Goal: Browse casually

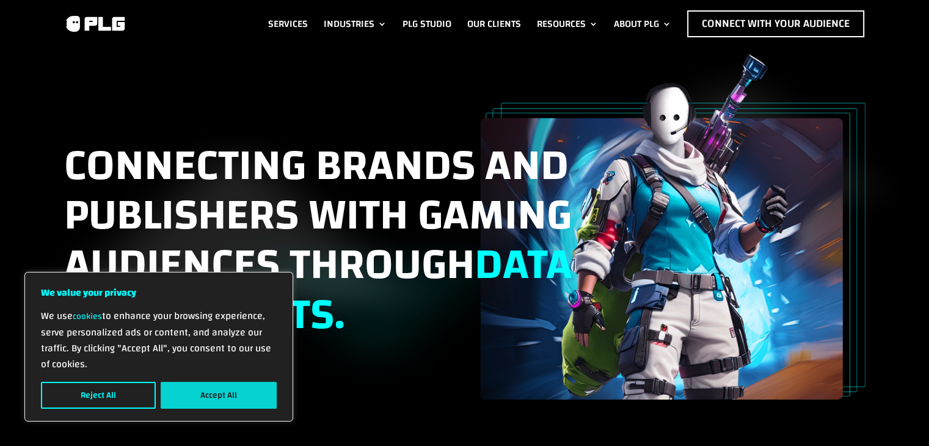
click at [223, 389] on button "Accept All" at bounding box center [219, 395] width 116 height 27
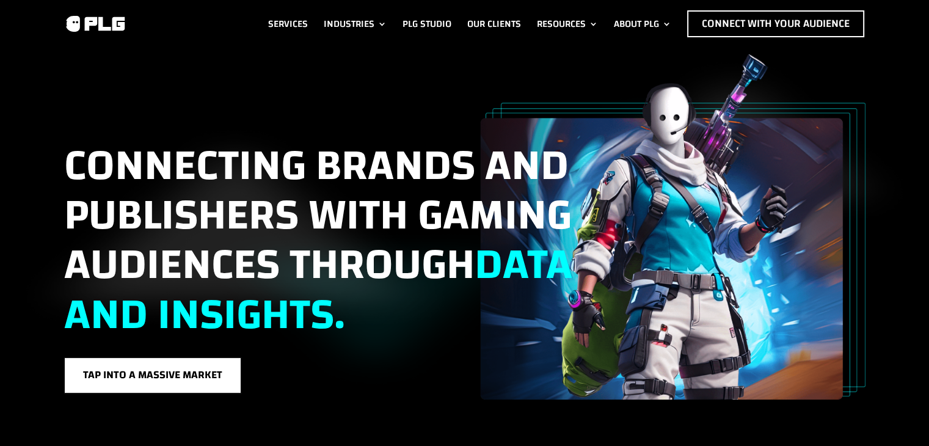
click at [81, 238] on span "Connecting brands and publishers with gaming audiences through data and insight…" at bounding box center [318, 240] width 508 height 230
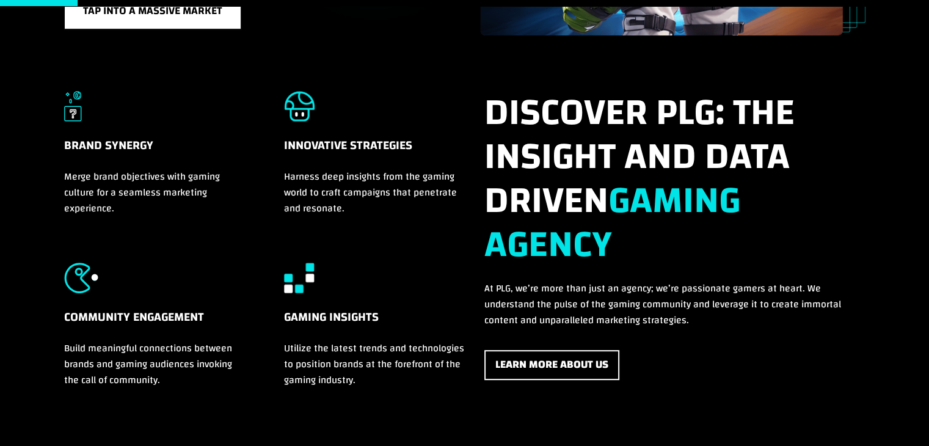
scroll to position [364, 0]
click at [292, 100] on img at bounding box center [299, 106] width 31 height 31
click at [73, 280] on img at bounding box center [81, 278] width 35 height 31
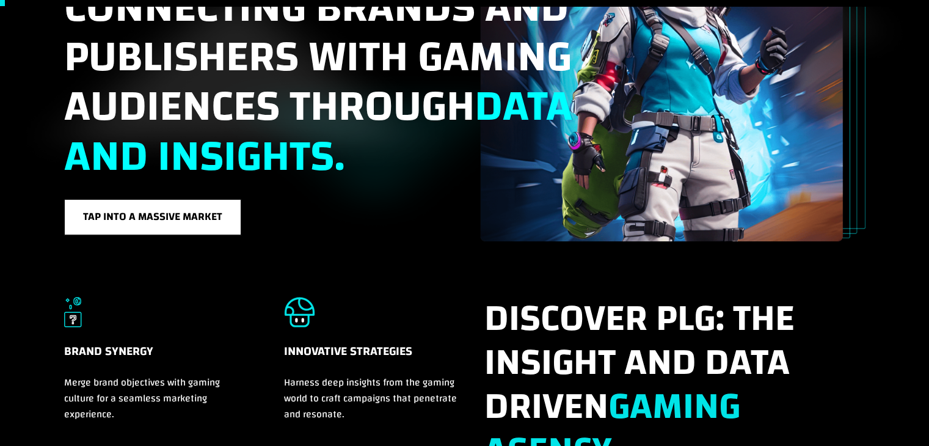
scroll to position [0, 0]
